Goal: Complete application form: Complete application form

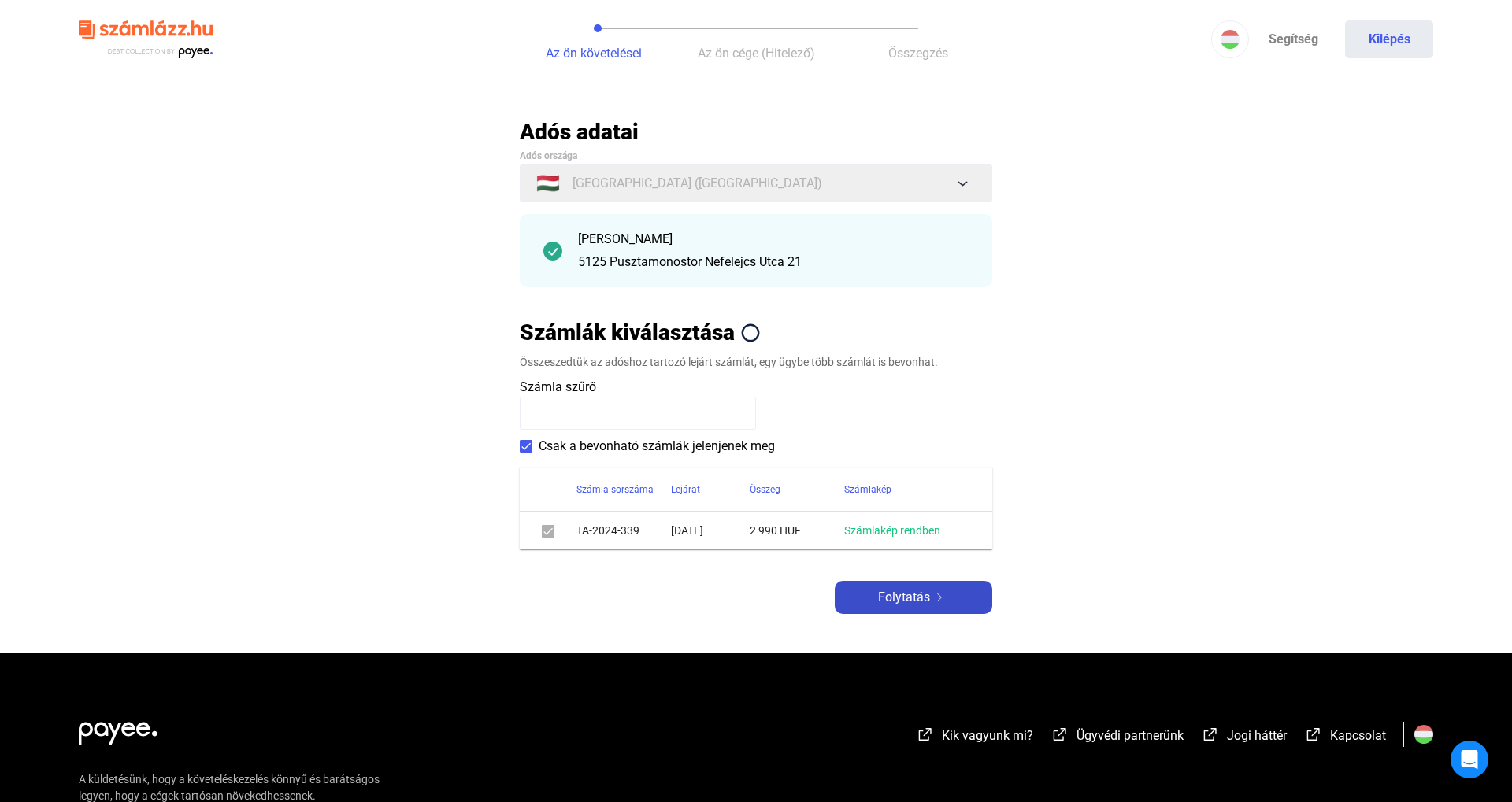
click at [902, 596] on span "Folytatás" at bounding box center [904, 597] width 52 height 19
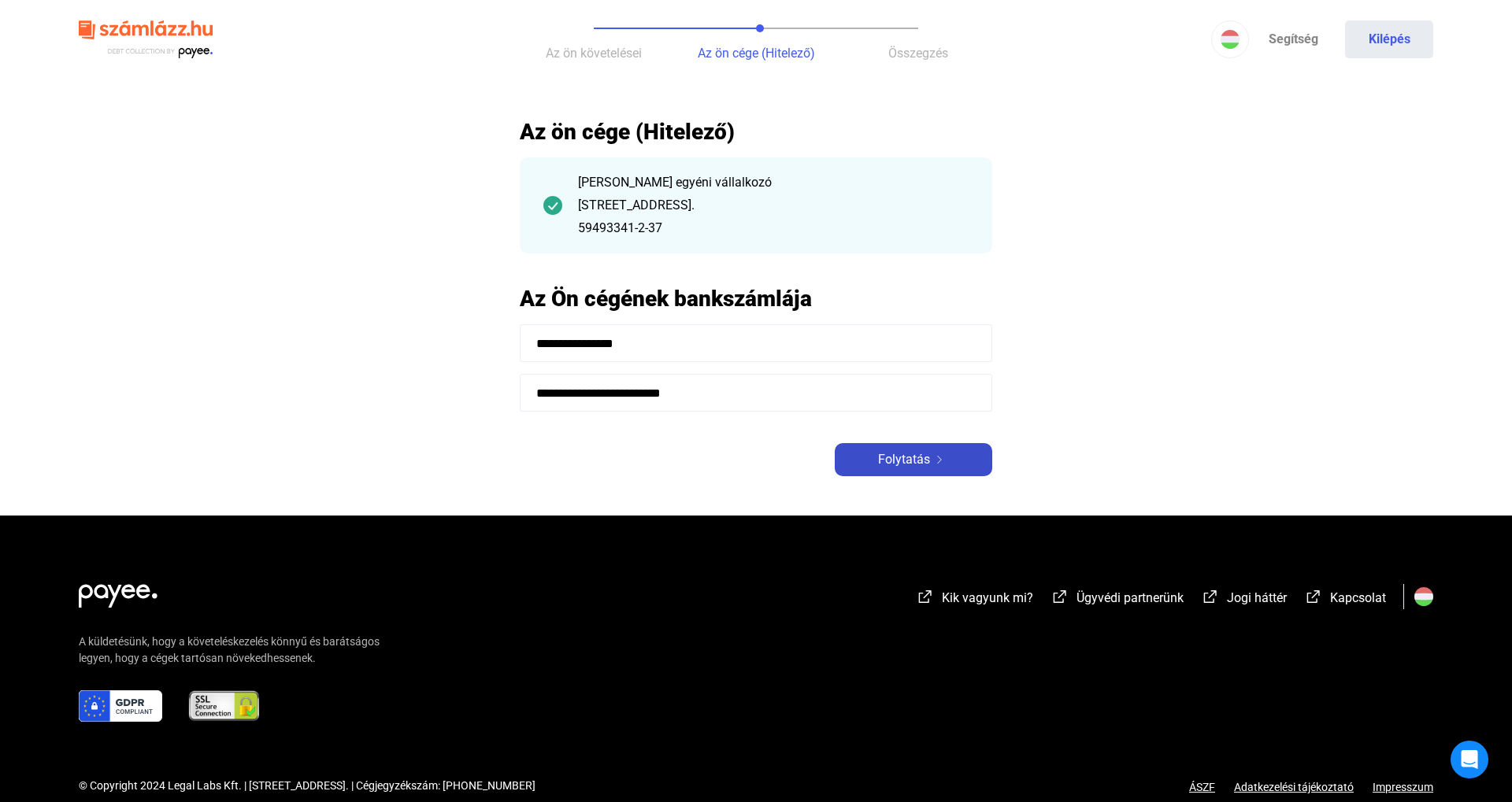
click at [912, 465] on span "Folytatás" at bounding box center [904, 460] width 52 height 19
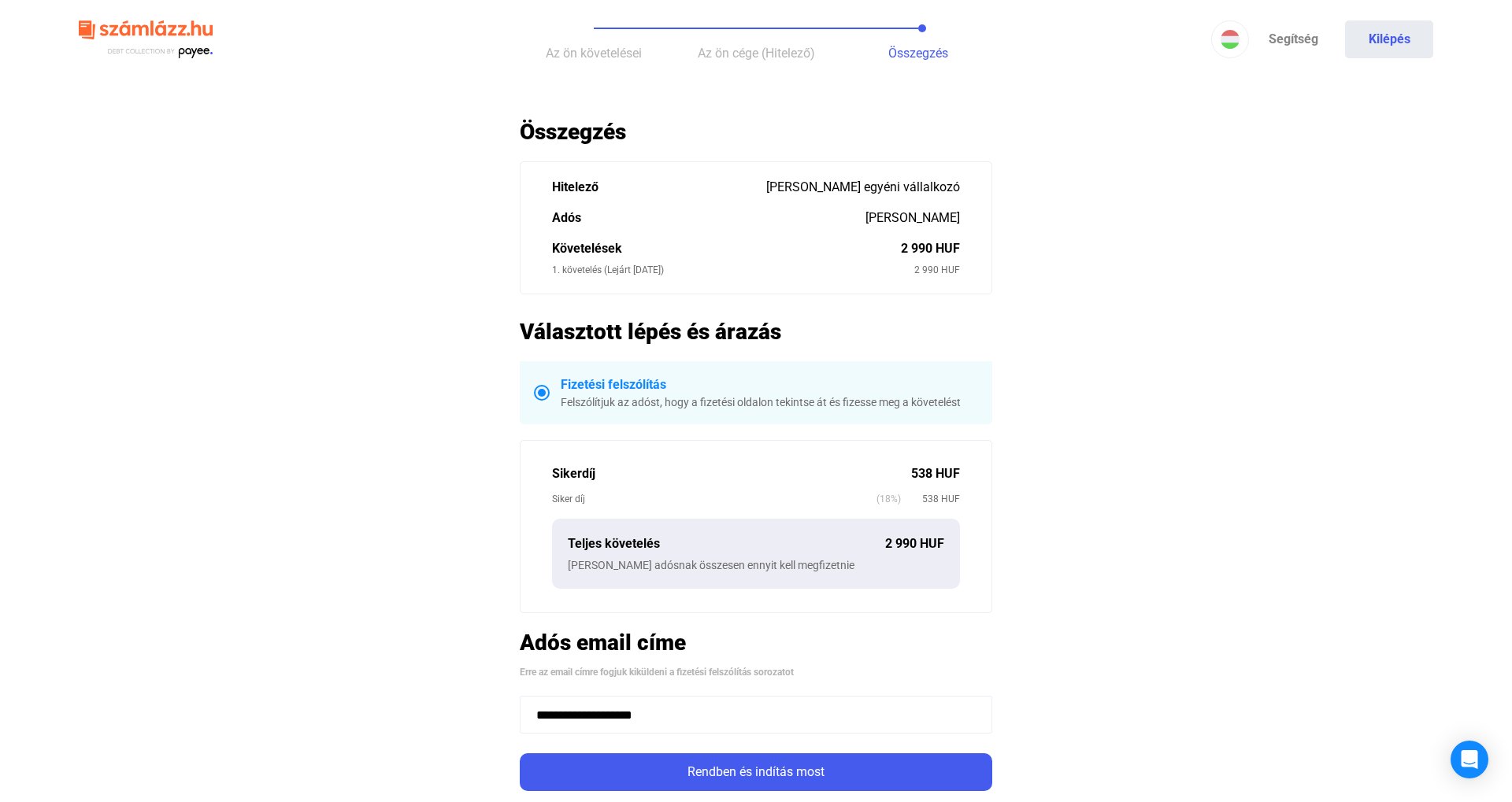
scroll to position [402, 0]
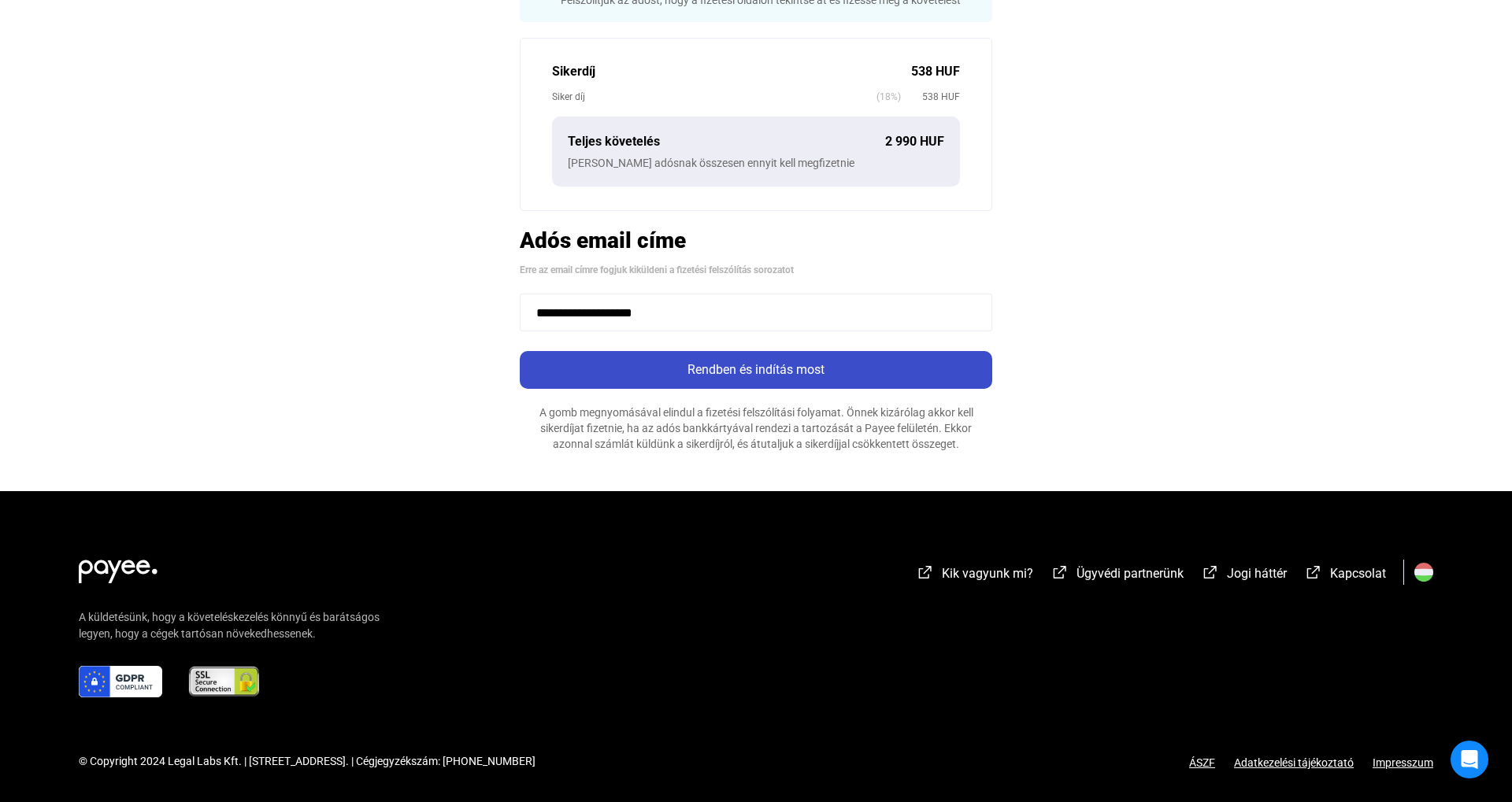
click at [712, 383] on button "Rendben és indítás most" at bounding box center [755, 369] width 472 height 38
